Goal: Information Seeking & Learning: Learn about a topic

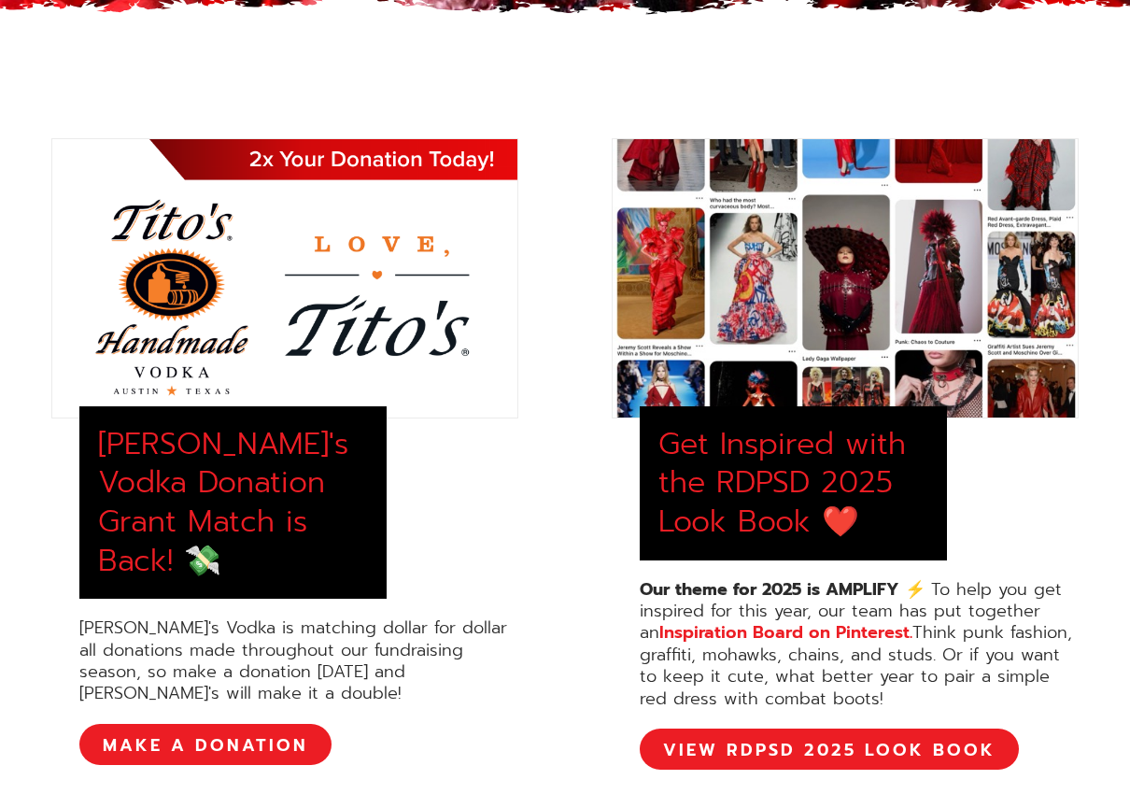
scroll to position [654, 0]
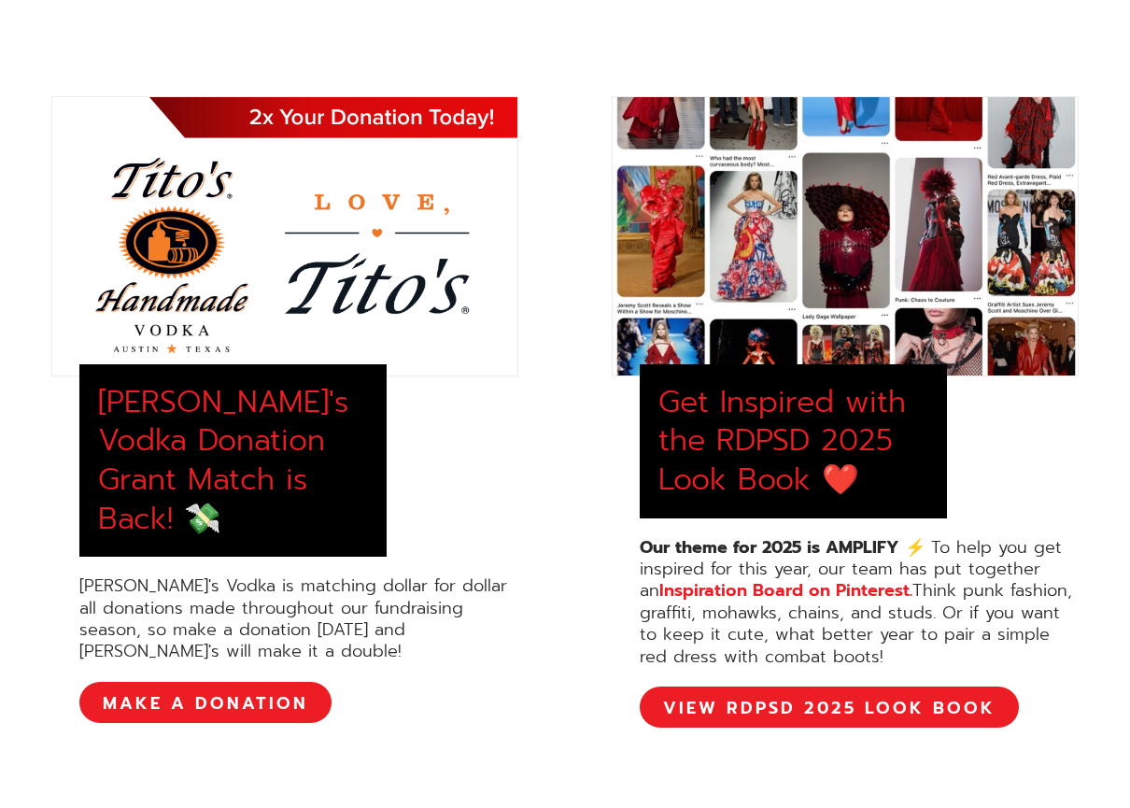
drag, startPoint x: 644, startPoint y: 552, endPoint x: 823, endPoint y: 646, distance: 202.7
click at [854, 659] on div "Our theme for 2025 is AMPLIFY ⚡️ To help you get inspired for this year, our te…" at bounding box center [859, 602] width 439 height 131
copy div "Our theme for 2025 is AMPLIFY ⚡️ To help you get inspired for this year, our te…"
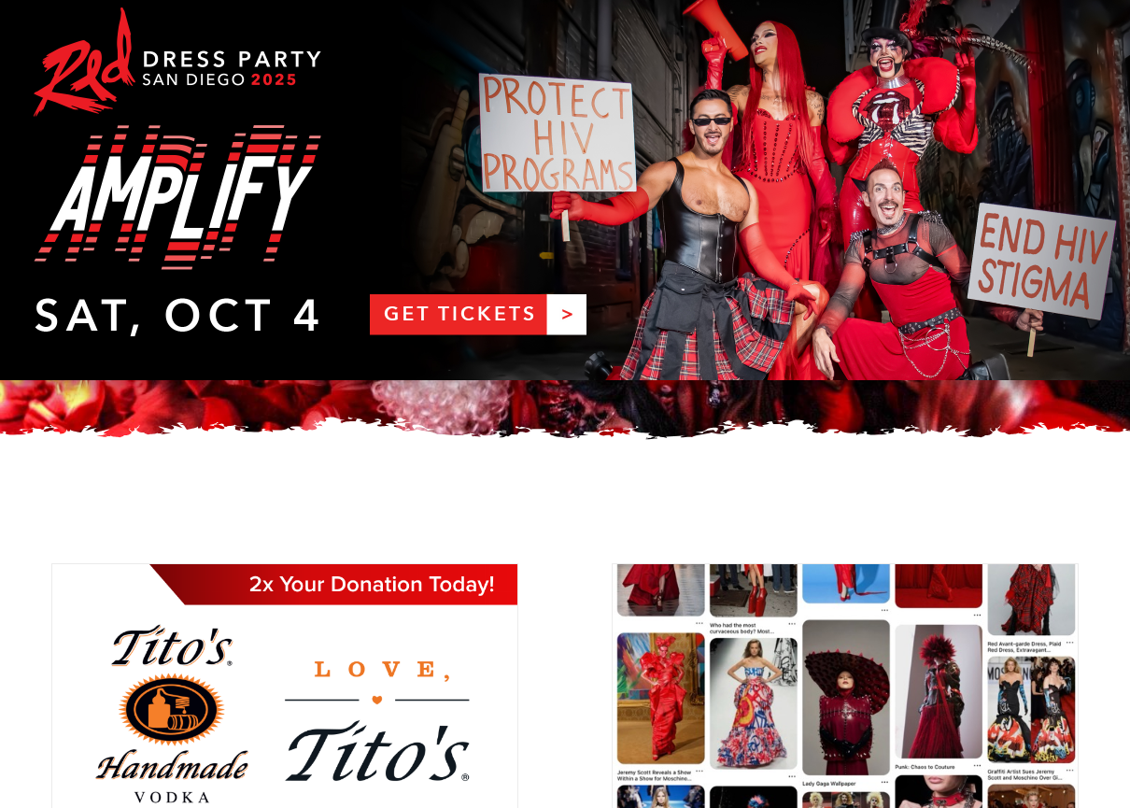
scroll to position [0, 0]
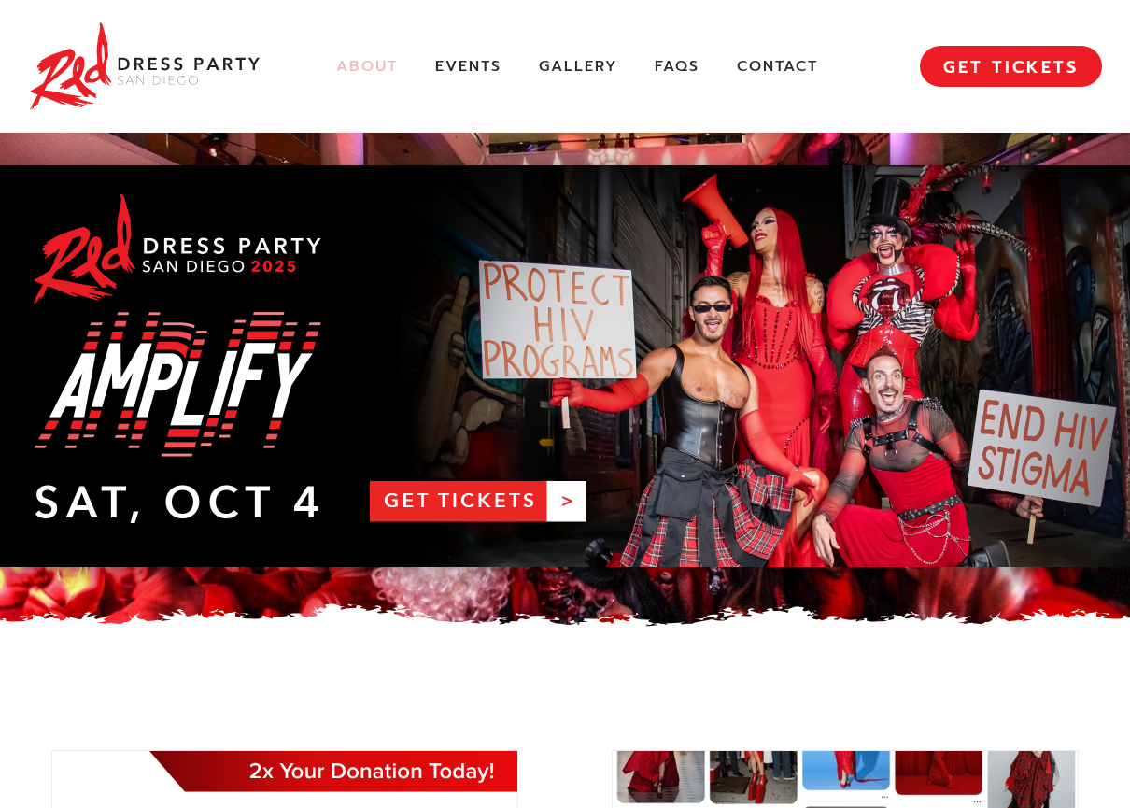
click at [350, 59] on link "About" at bounding box center [367, 67] width 62 height 20
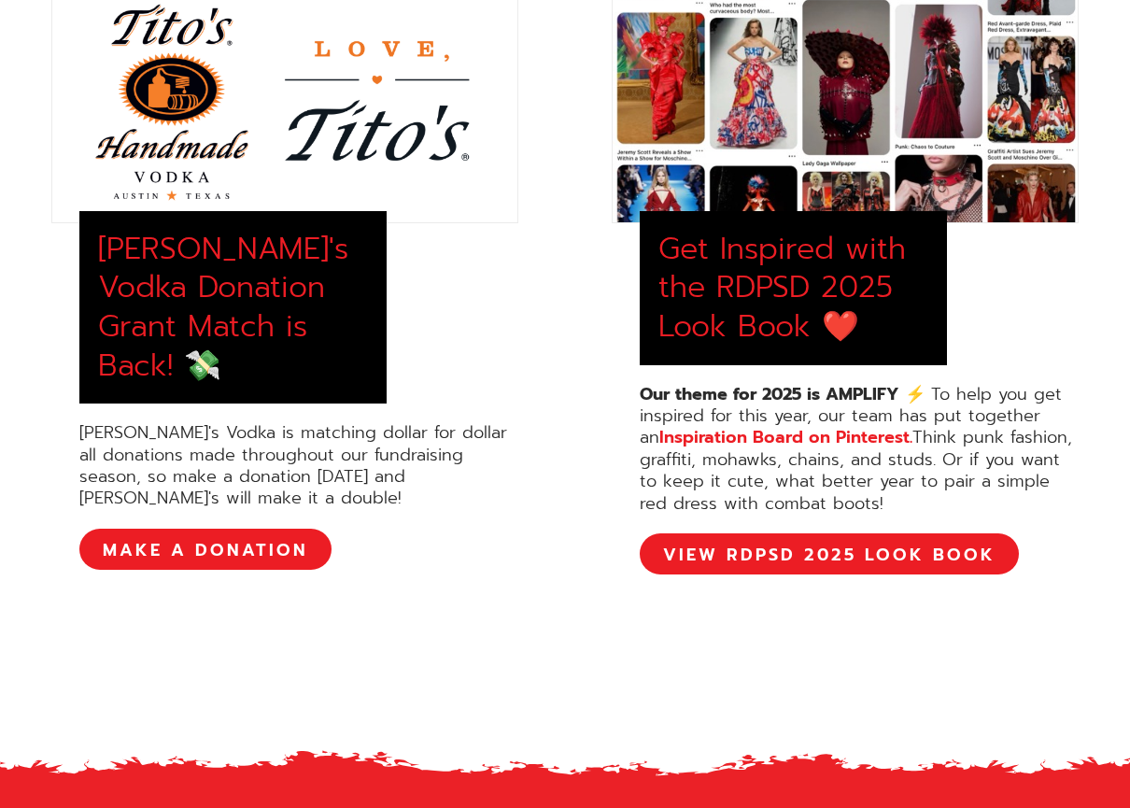
scroll to position [747, 0]
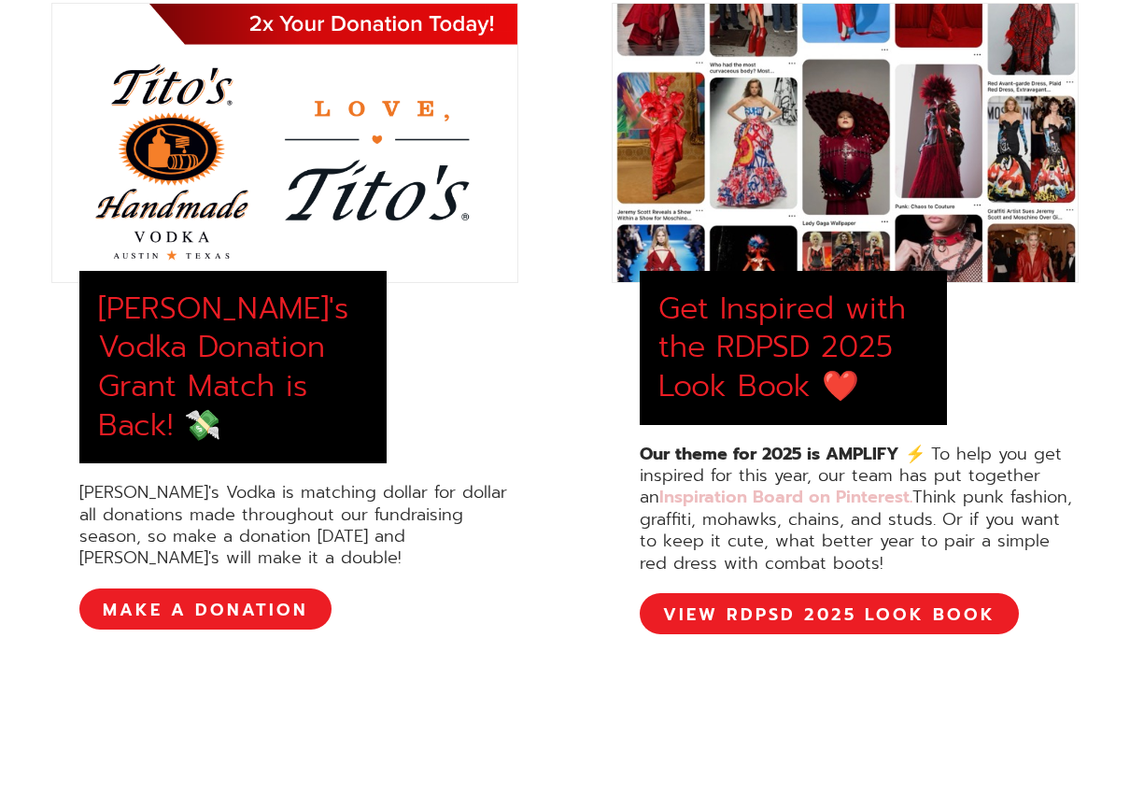
copy div "Our theme for 2025 is AMPLIFY ⚡️ To help you get inspired for this year, our te…"
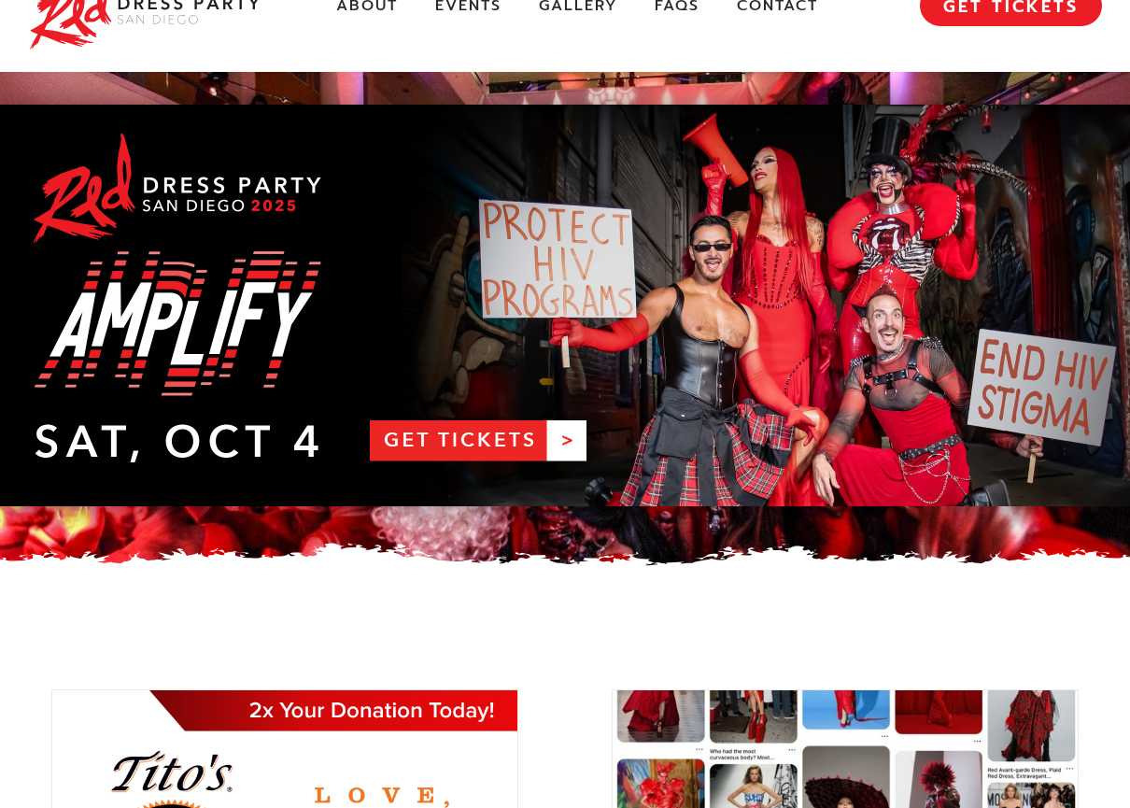
scroll to position [0, 0]
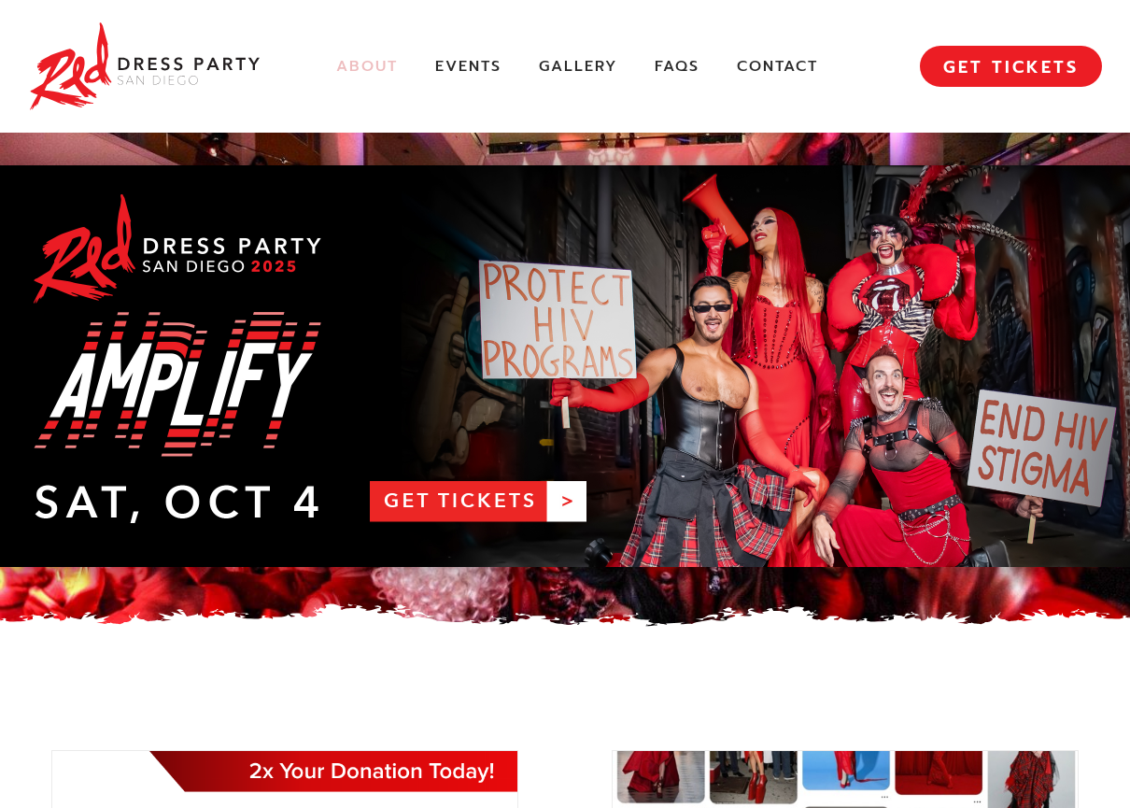
click at [394, 64] on link "About" at bounding box center [367, 67] width 62 height 20
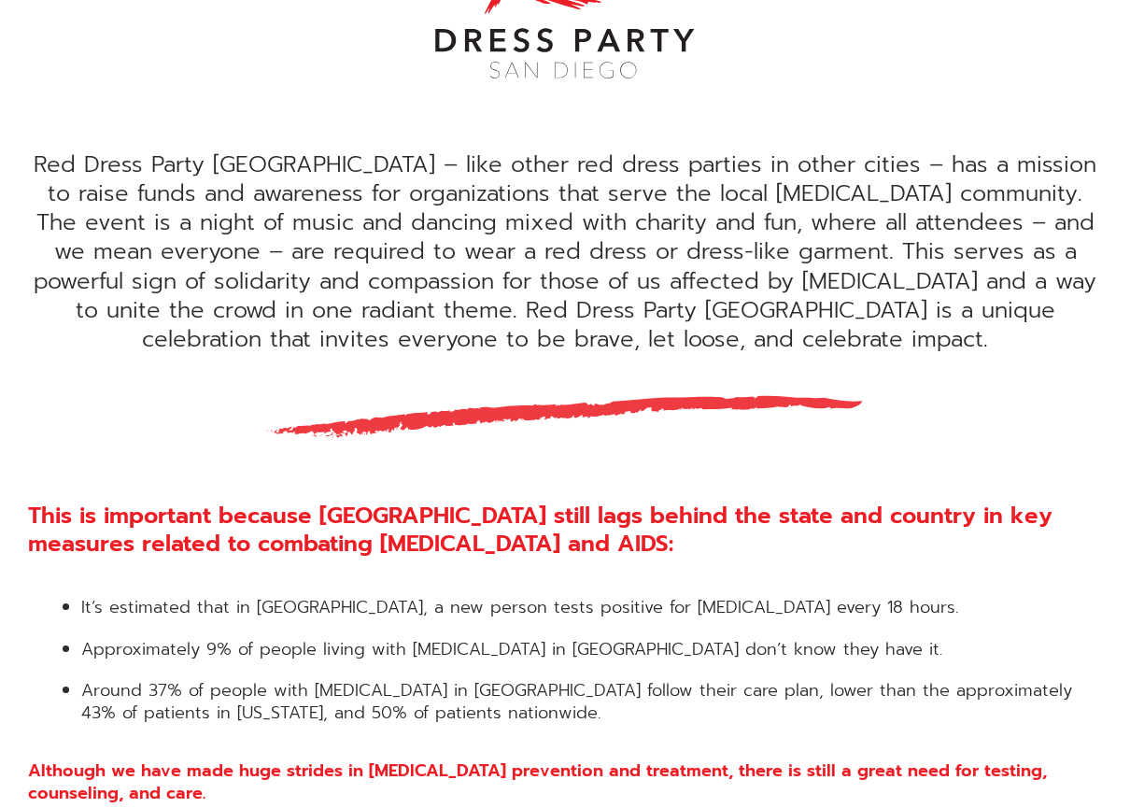
scroll to position [654, 0]
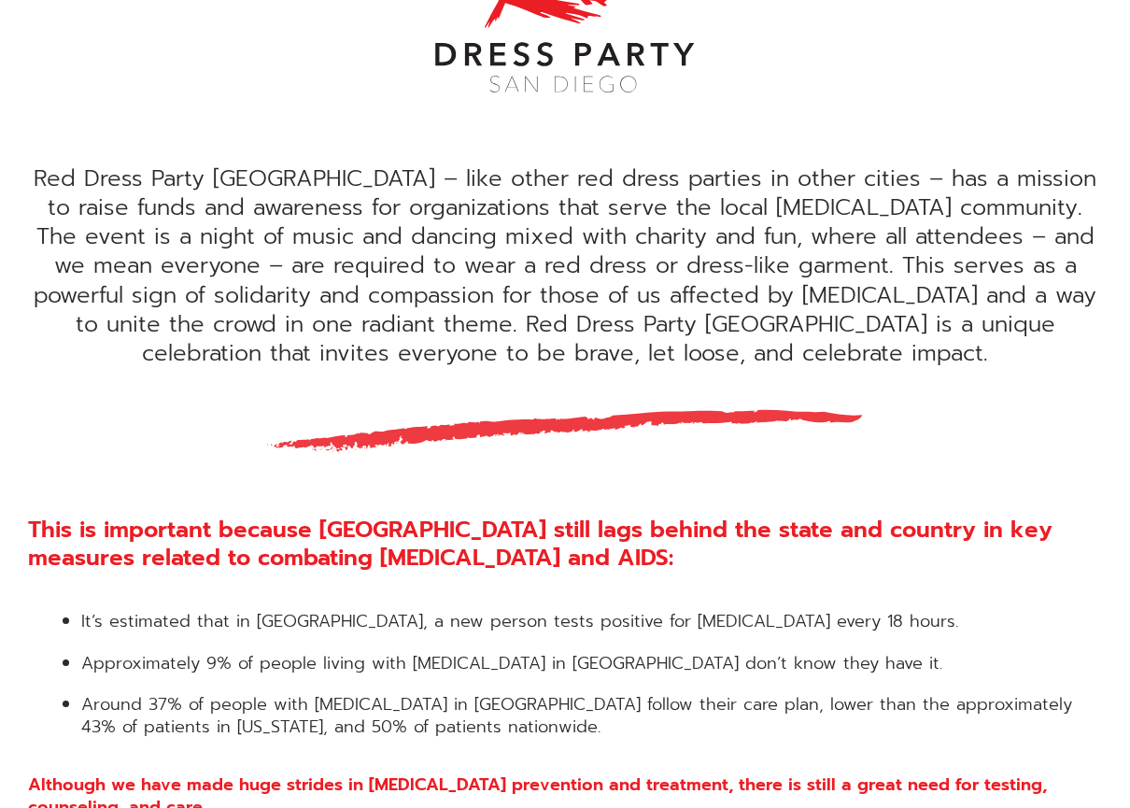
click at [41, 177] on div "Red Dress Party San Diego – like other red dress parties in other cities – has …" at bounding box center [565, 266] width 1074 height 204
drag, startPoint x: 49, startPoint y: 178, endPoint x: 753, endPoint y: 394, distance: 736.7
click at [753, 394] on div "Red Dress Party San Diego – like other red dress parties in other cities – has …" at bounding box center [565, 329] width 1130 height 978
copy div "Red Dress Party San Diego – like other red dress parties in other cities – has …"
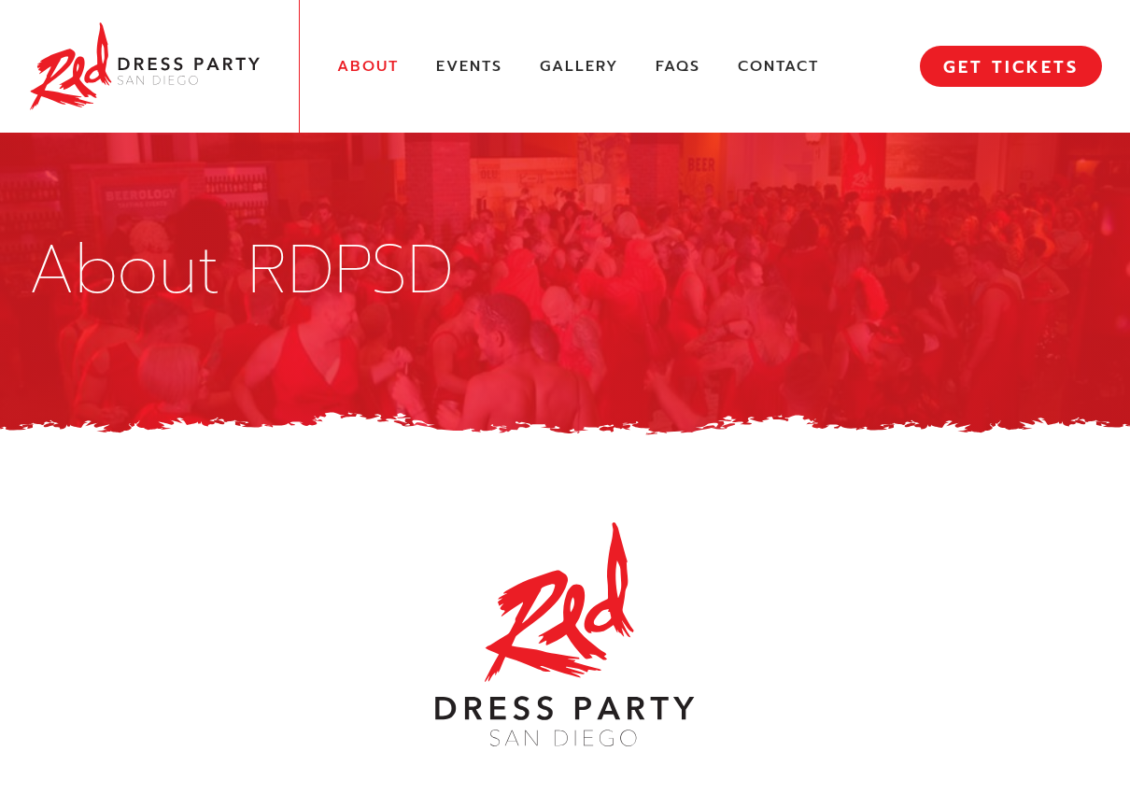
click at [194, 53] on img at bounding box center [145, 66] width 234 height 95
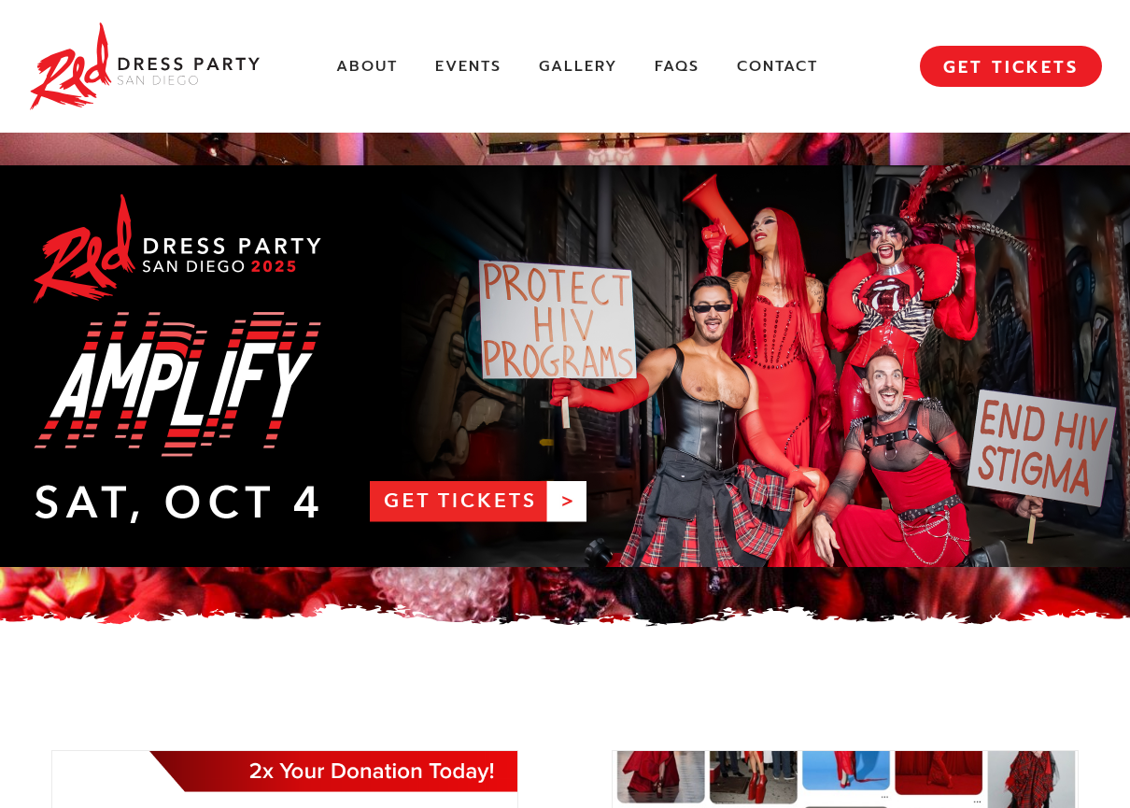
drag, startPoint x: 685, startPoint y: 360, endPoint x: 784, endPoint y: 274, distance: 131.1
click at [784, 274] on link "RDPSD 2025 Banner" at bounding box center [565, 366] width 1130 height 402
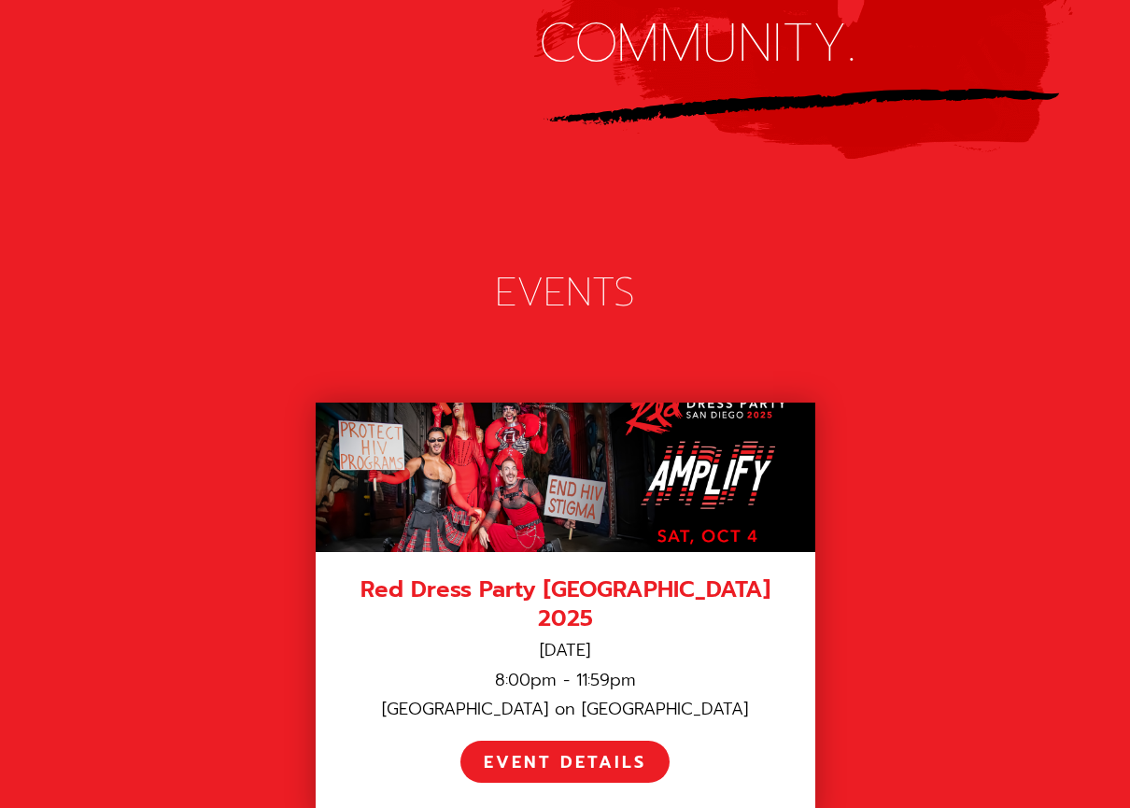
scroll to position [2429, 0]
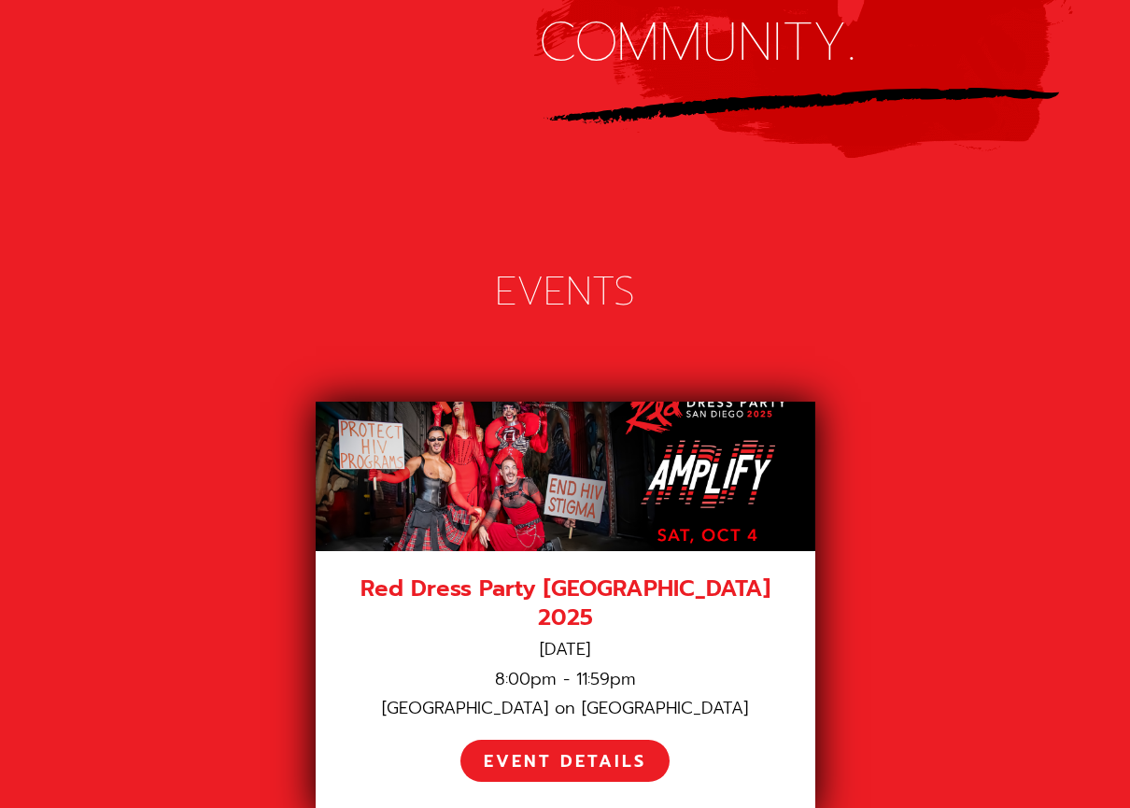
click at [562, 402] on div at bounding box center [566, 476] width 500 height 149
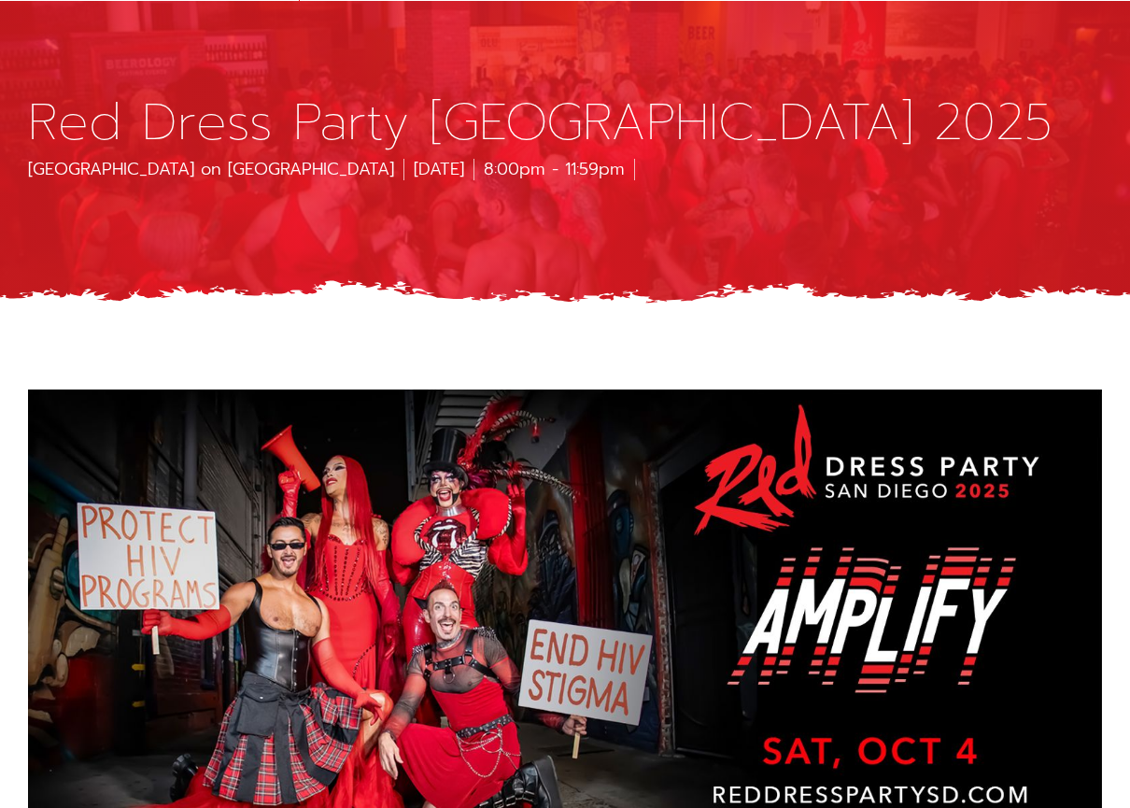
scroll to position [374, 0]
